Goal: Transaction & Acquisition: Purchase product/service

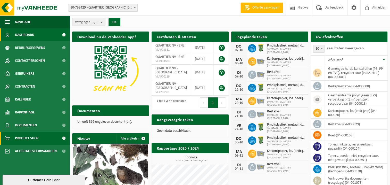
click at [23, 137] on span "Product Shop" at bounding box center [26, 138] width 23 height 13
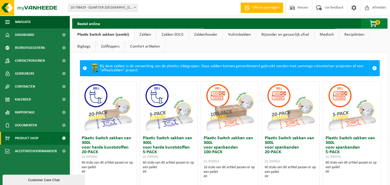
click at [371, 24] on span "button" at bounding box center [374, 24] width 26 height 10
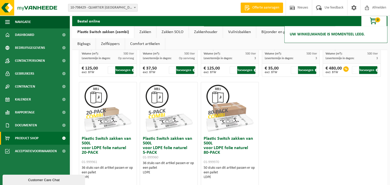
scroll to position [284, 0]
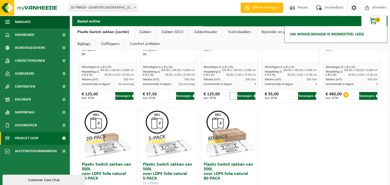
click at [231, 94] on input "2" at bounding box center [233, 96] width 7 height 8
click at [242, 95] on button "Toevoegen" at bounding box center [246, 96] width 18 height 8
type input "1"
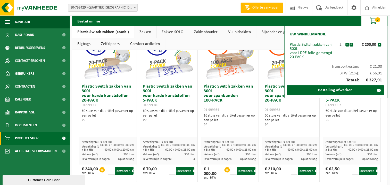
scroll to position [0, 0]
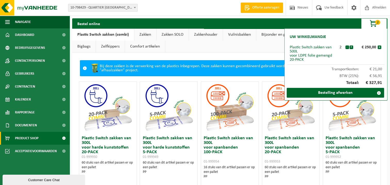
click at [140, 34] on link "Zakken" at bounding box center [145, 35] width 22 height 12
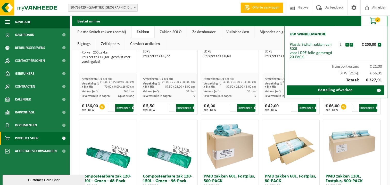
scroll to position [309, 0]
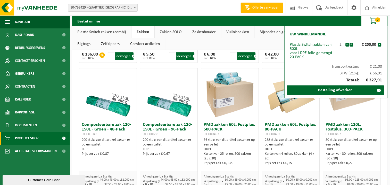
click at [175, 31] on link "Zakken SOLO" at bounding box center [171, 32] width 32 height 12
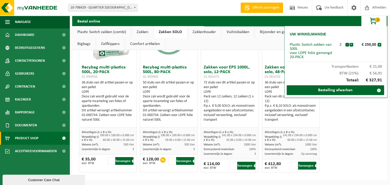
scroll to position [0, 0]
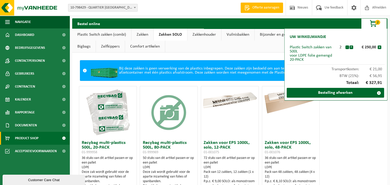
click at [339, 128] on div "Recybag multi-plastics 500L, 20-PACK 01-999958 36 stuks van dit artikel passen …" at bounding box center [229, 166] width 305 height 167
click at [112, 35] on link "Plastic Switch zakken (combi)" at bounding box center [101, 35] width 59 height 12
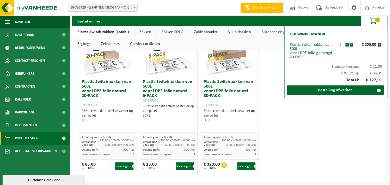
scroll to position [263, 0]
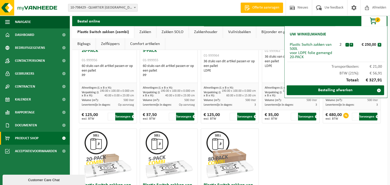
click at [174, 30] on link "Zakken SOLO" at bounding box center [173, 32] width 32 height 12
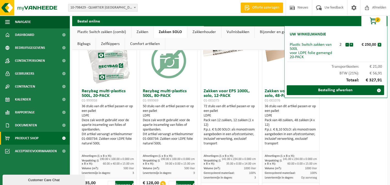
scroll to position [75, 0]
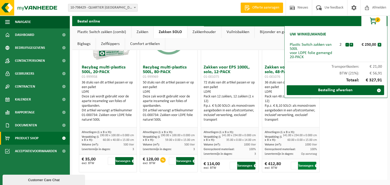
click at [305, 166] on button "Toevoegen" at bounding box center [307, 165] width 18 height 8
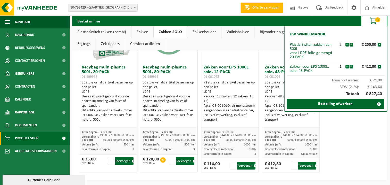
click at [306, 48] on div "Plastic Switch zakken van 500L voor LDPE folie gemengd 20-PACK" at bounding box center [313, 51] width 46 height 17
drag, startPoint x: 310, startPoint y: 71, endPoint x: 289, endPoint y: 67, distance: 21.8
click at [289, 67] on li "Zakken voor EPS 1000L, solo, 48-PACK 1 - + € 412,80 x" at bounding box center [335, 69] width 97 height 14
copy div "Zakken voor EPS 1000L, solo, 48-PACK"
click at [311, 69] on div "Zakken voor EPS 1000L, solo, 48-PACK" at bounding box center [313, 68] width 46 height 8
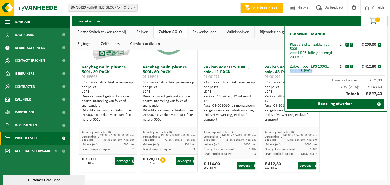
drag, startPoint x: 309, startPoint y: 71, endPoint x: 290, endPoint y: 73, distance: 18.9
click at [290, 73] on li "Zakken voor EPS 1000L, solo, 48-PACK 1 - + € 412,80 x" at bounding box center [335, 69] width 97 height 14
copy div "solo, 48-PACK"
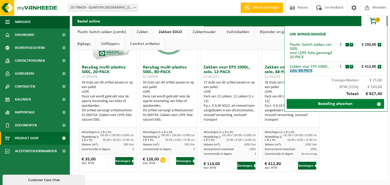
click at [333, 104] on link "Bestelling afwerken" at bounding box center [335, 104] width 97 height 10
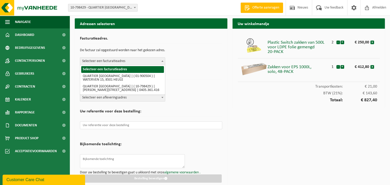
click at [117, 62] on span "Selecteer een facturatieadres" at bounding box center [122, 61] width 85 height 7
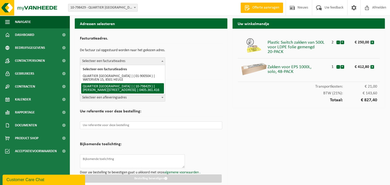
select select "32985"
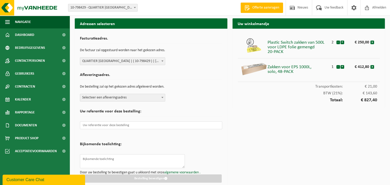
click at [105, 98] on span "Selecteer een afleveringsadres" at bounding box center [122, 97] width 85 height 7
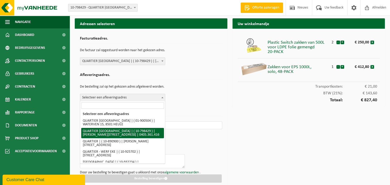
select select "32985"
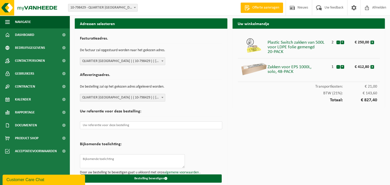
scroll to position [4, 0]
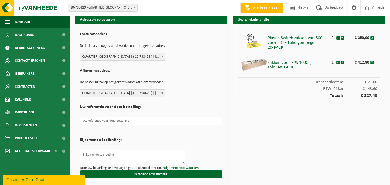
click at [97, 121] on input "text" at bounding box center [151, 121] width 142 height 8
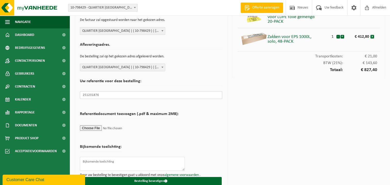
scroll to position [37, 0]
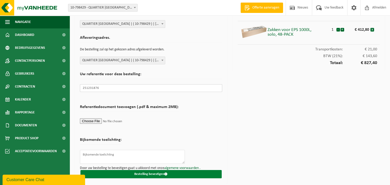
type input "251231876"
click at [146, 174] on button "Bestelling bevestigen" at bounding box center [150, 174] width 141 height 8
